Goal: Information Seeking & Learning: Learn about a topic

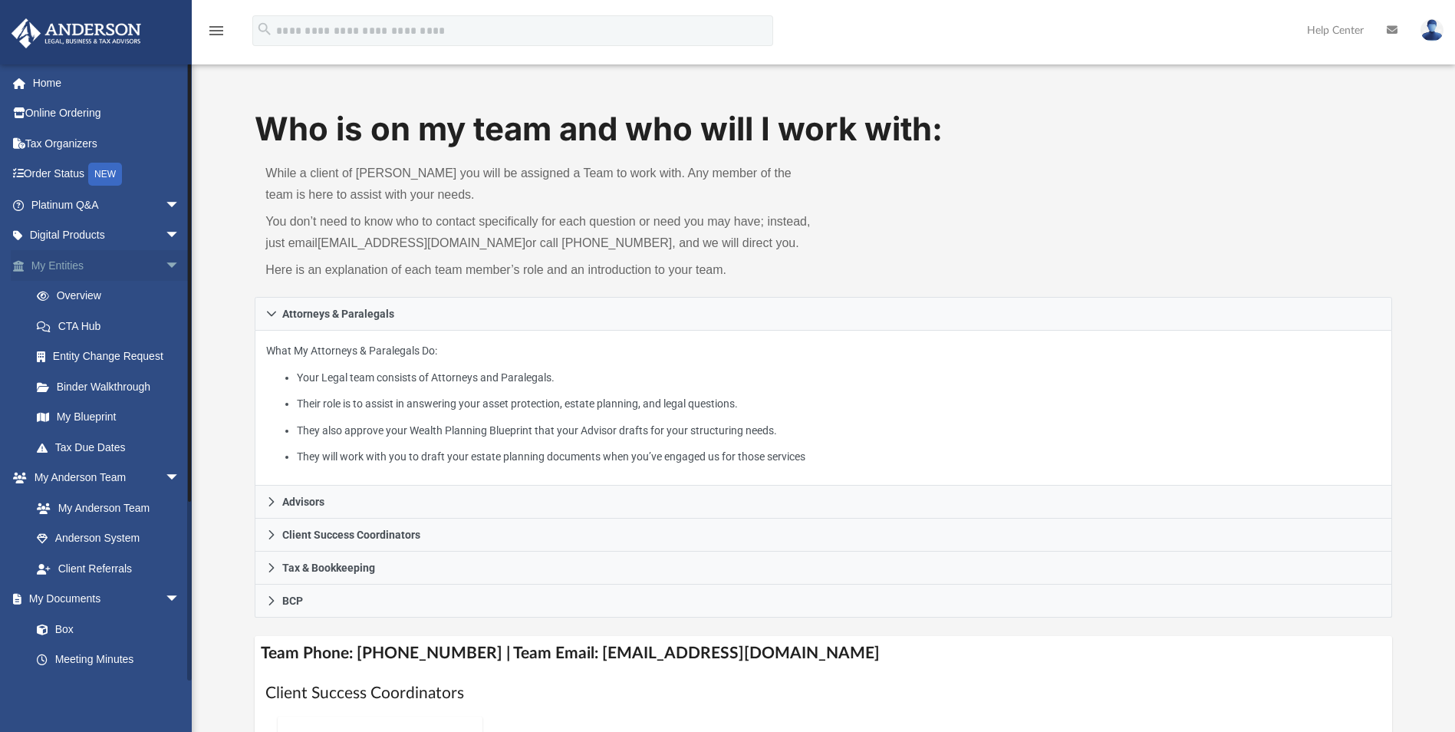
click at [165, 264] on span "arrow_drop_down" at bounding box center [180, 265] width 31 height 31
click at [165, 264] on span "arrow_drop_up" at bounding box center [180, 265] width 31 height 31
click at [166, 201] on span "arrow_drop_down" at bounding box center [180, 204] width 31 height 31
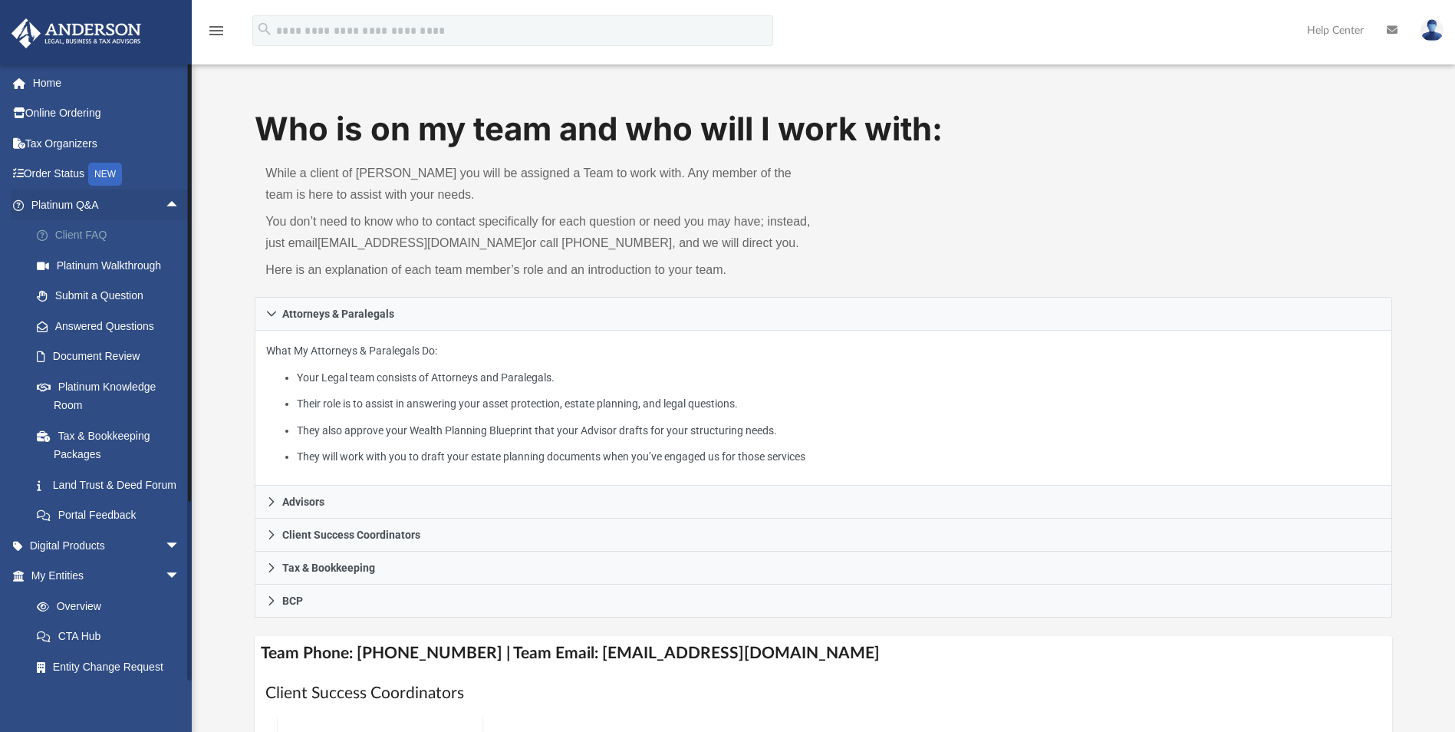
click at [88, 234] on link "Client FAQ" at bounding box center [112, 235] width 182 height 31
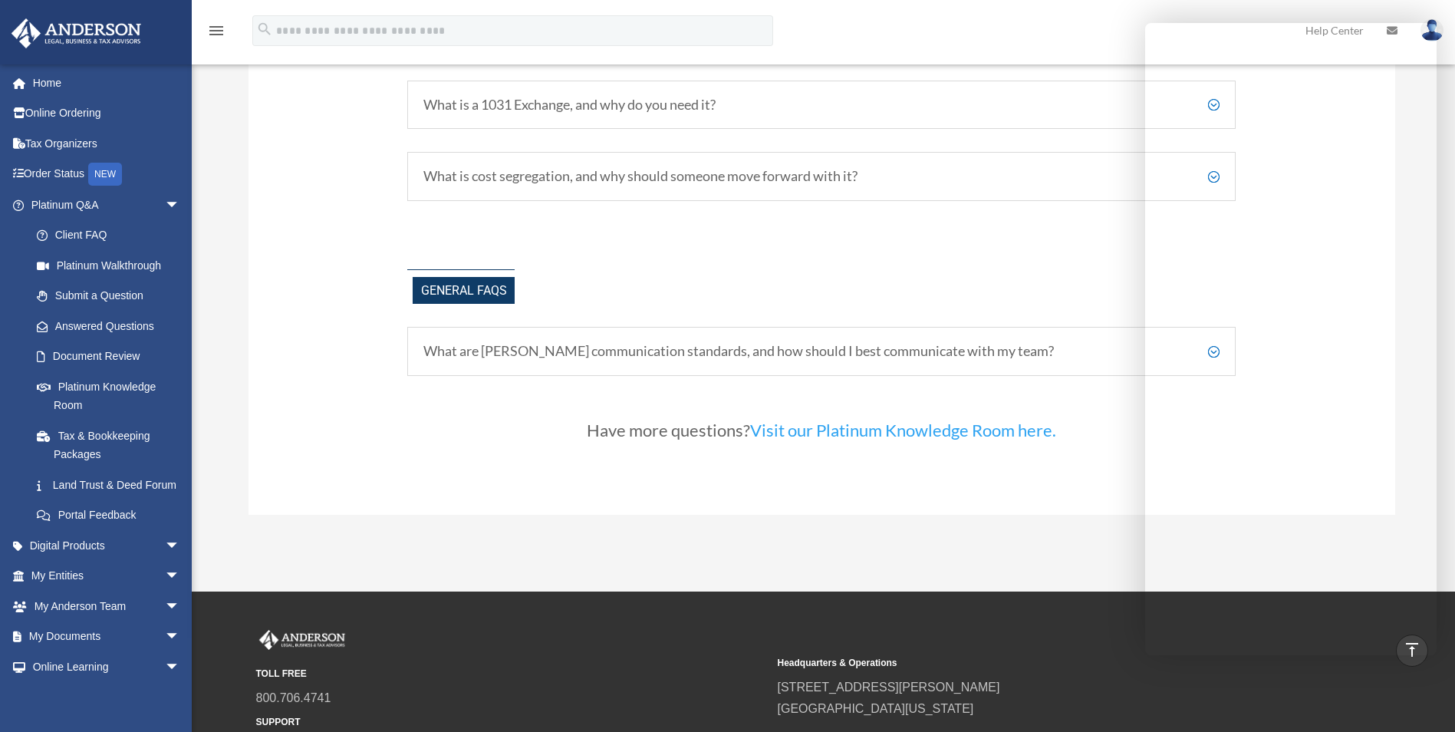
scroll to position [3216, 0]
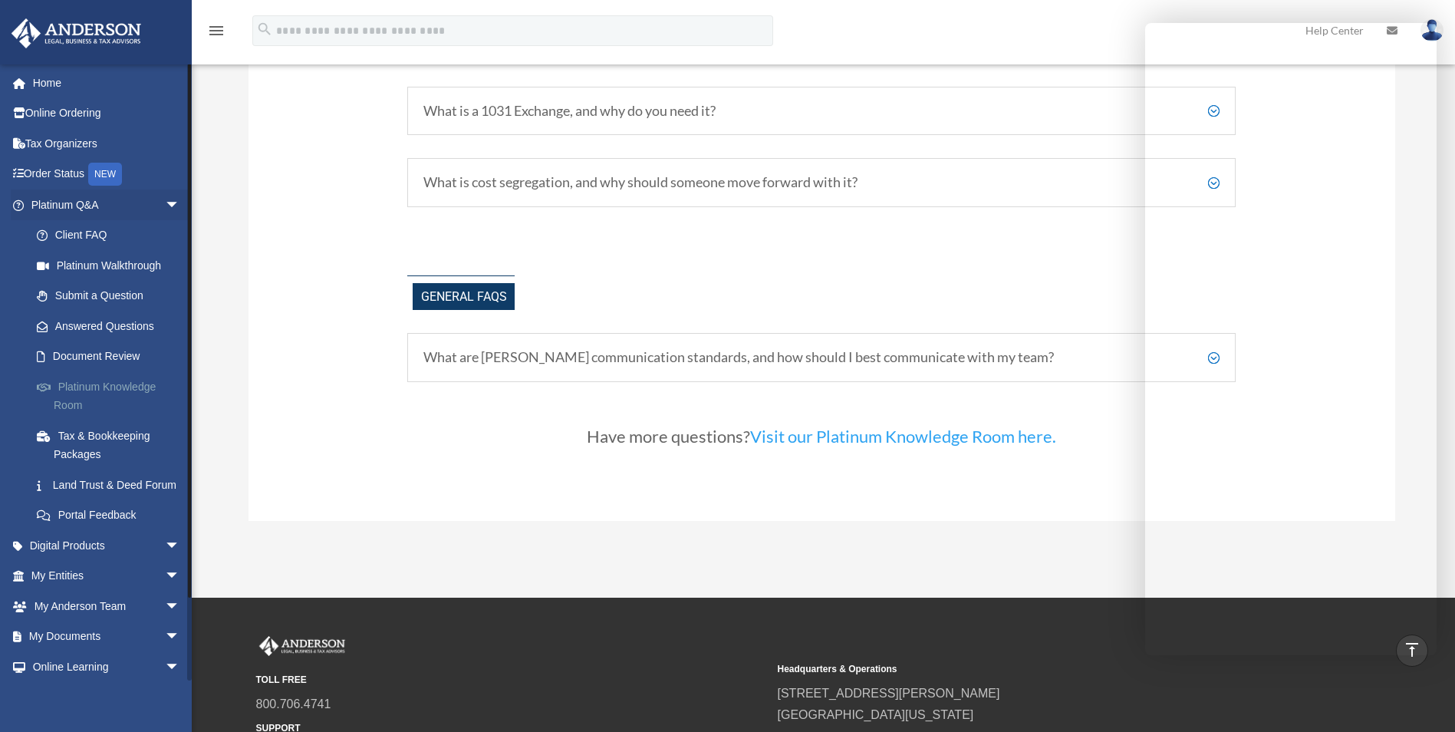
click at [97, 386] on link "Platinum Knowledge Room" at bounding box center [112, 395] width 182 height 49
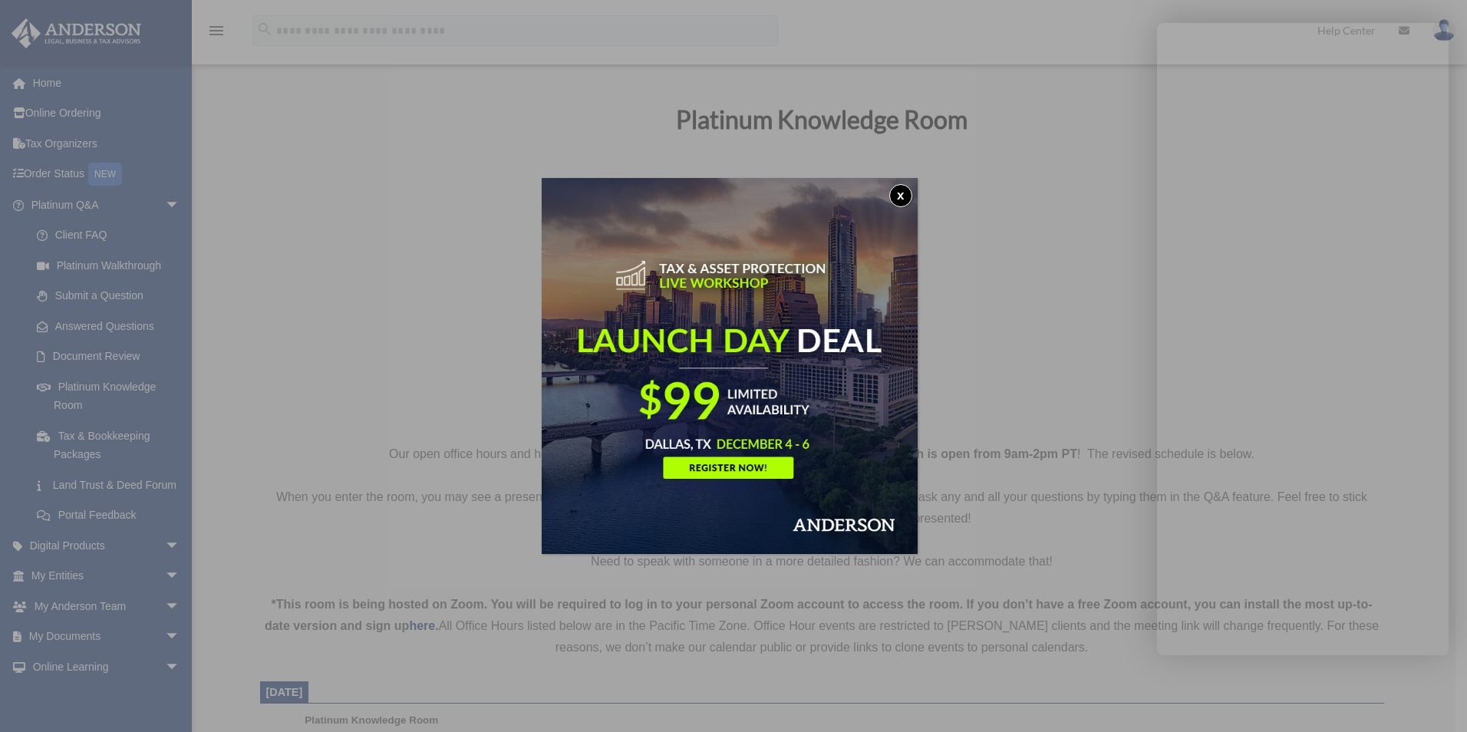
click at [908, 193] on button "x" at bounding box center [900, 195] width 23 height 23
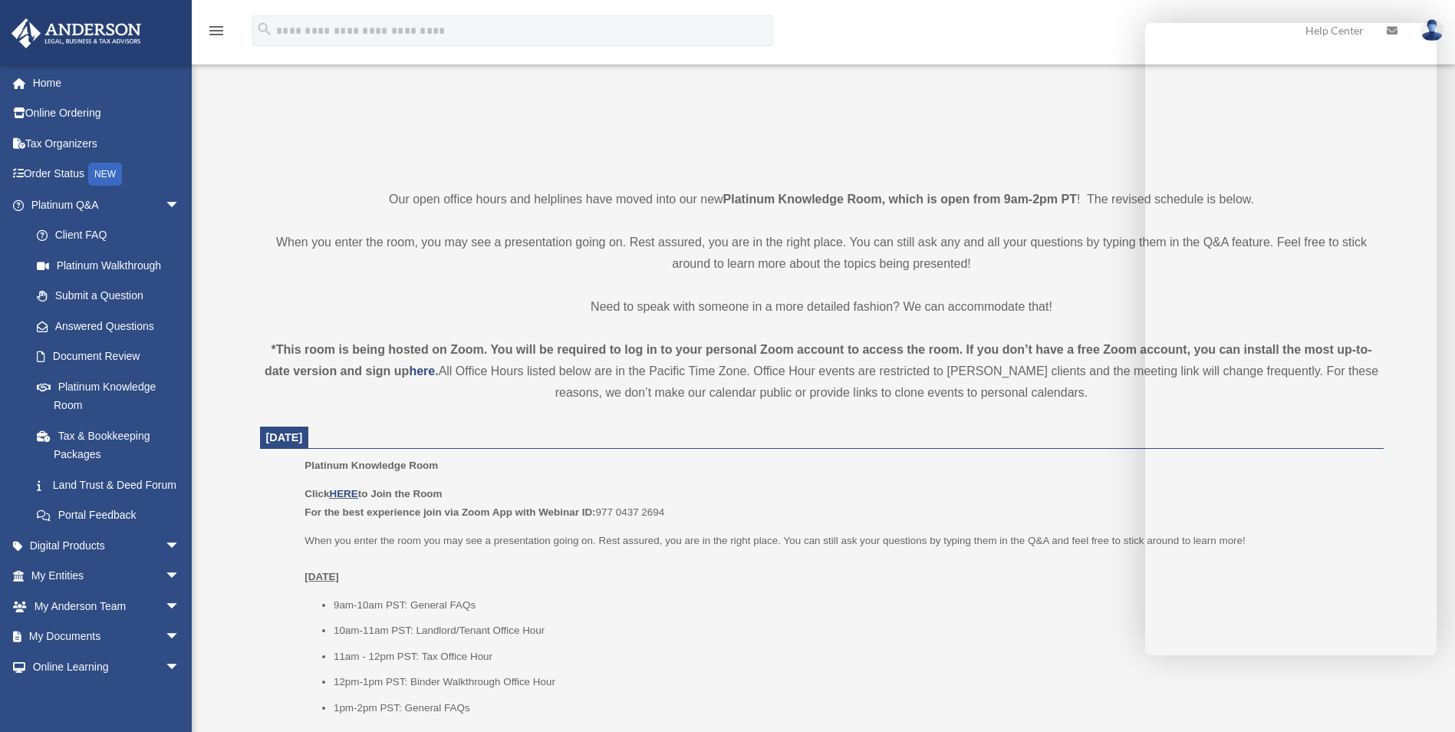
scroll to position [307, 0]
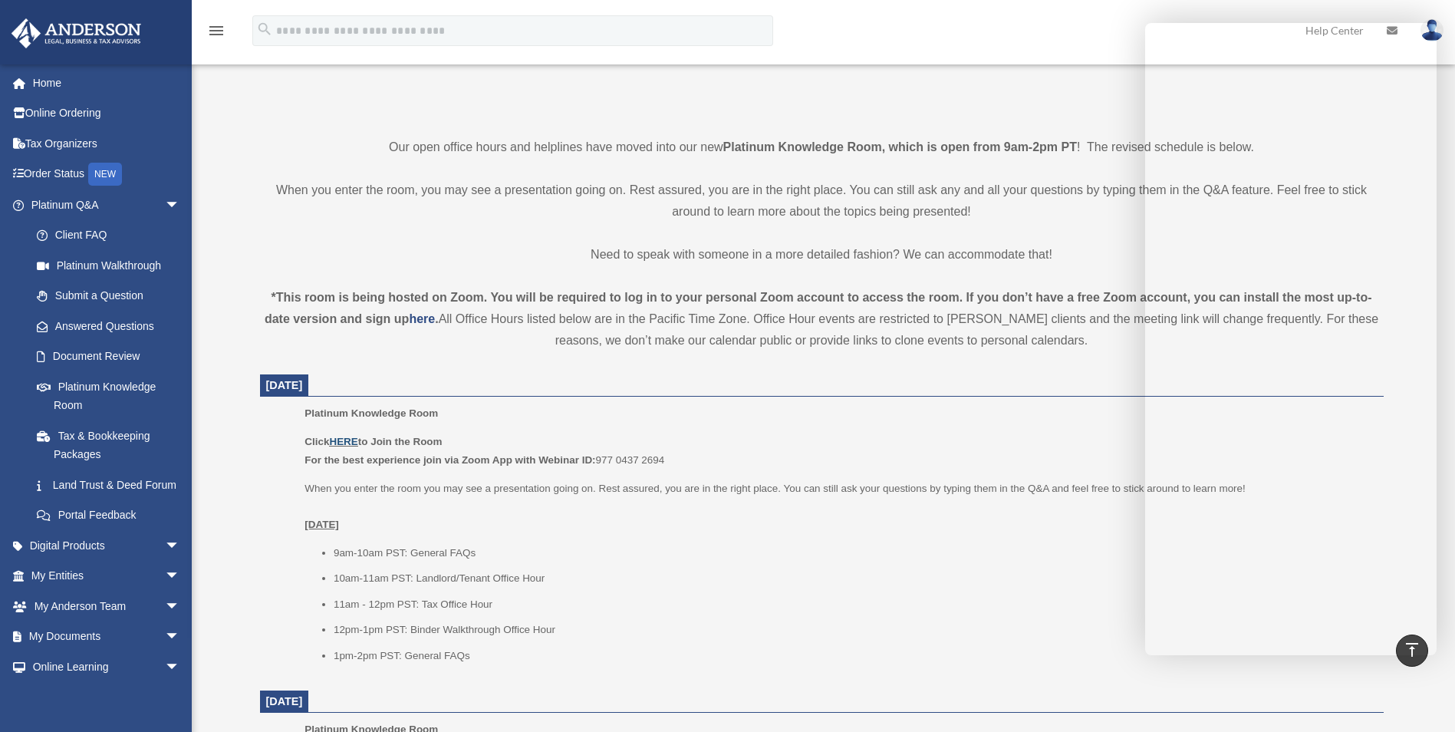
click at [341, 443] on link "HERE" at bounding box center [343, 442] width 28 height 12
